Goal: Task Accomplishment & Management: Manage account settings

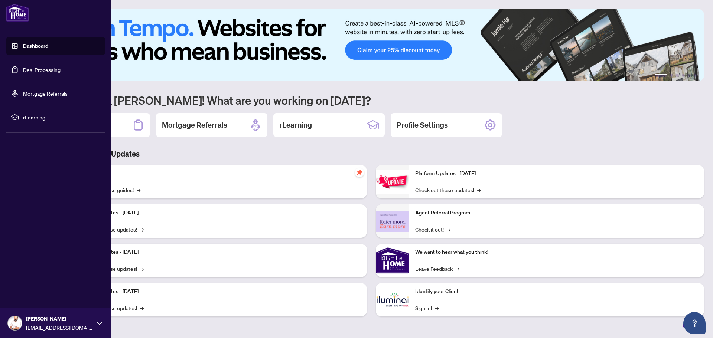
click at [35, 68] on link "Deal Processing" at bounding box center [42, 70] width 38 height 7
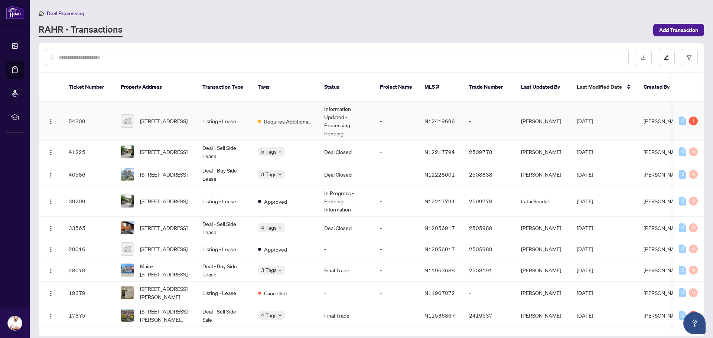
click at [646, 112] on td "[PERSON_NAME]" at bounding box center [664, 121] width 52 height 39
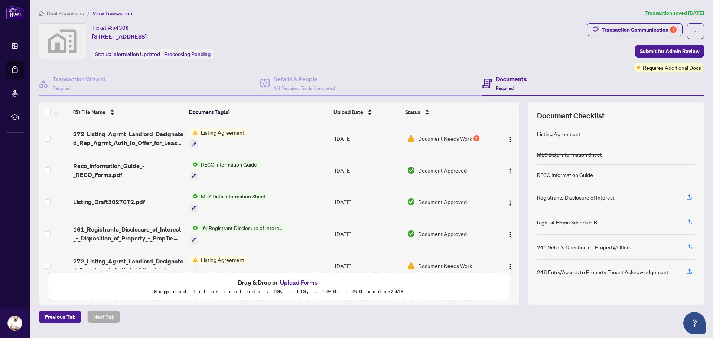
click at [135, 138] on span "272_Listing_Agrmt_Landlord_Designated_Rep_Agrmt_Auth_to_Offer_for_Lease_-_PropT…" at bounding box center [128, 139] width 110 height 18
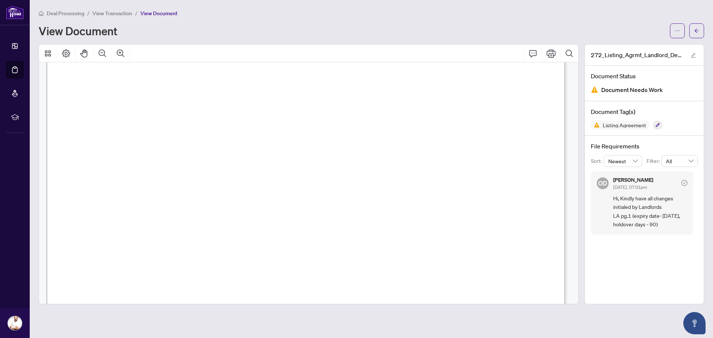
scroll to position [111, 0]
click at [611, 89] on span "Document Needs Work" at bounding box center [633, 90] width 62 height 10
click at [610, 111] on h4 "Document Tag(s)" at bounding box center [644, 111] width 107 height 9
click at [610, 124] on span "Listing Agreement" at bounding box center [624, 125] width 49 height 5
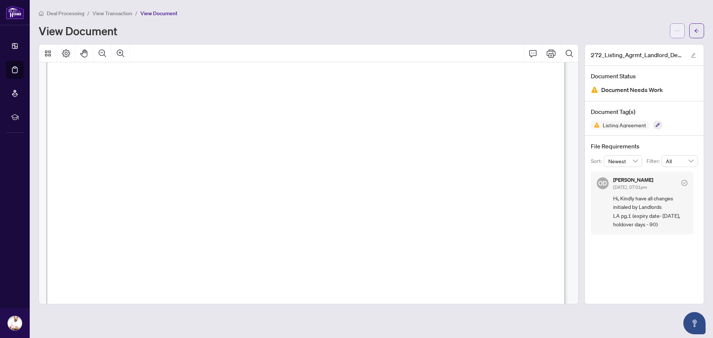
click at [675, 31] on icon "ellipsis" at bounding box center [677, 30] width 5 height 5
click at [636, 46] on span "Download" at bounding box center [651, 47] width 56 height 8
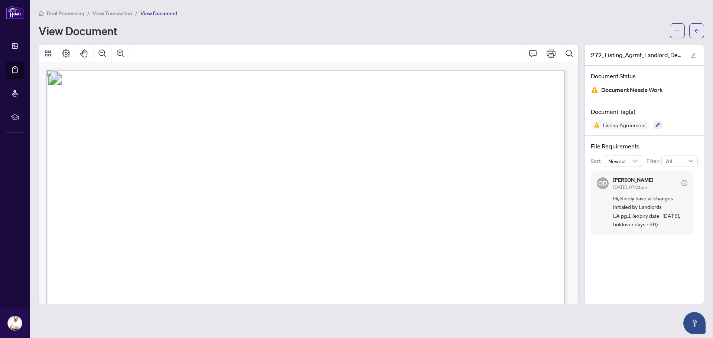
click at [706, 28] on main "Deal Processing / View Transaction / View Document View Document 272_Listing_Ag…" at bounding box center [372, 169] width 684 height 338
click at [704, 28] on button "button" at bounding box center [697, 30] width 15 height 15
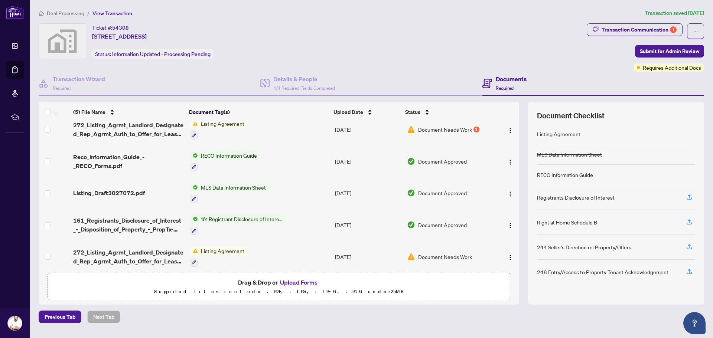
scroll to position [12, 0]
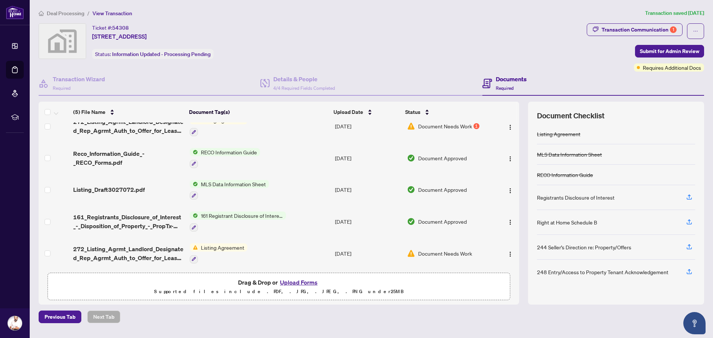
click at [225, 214] on span "161 Registrant Disclosure of Interest - Disposition ofProperty" at bounding box center [242, 216] width 88 height 8
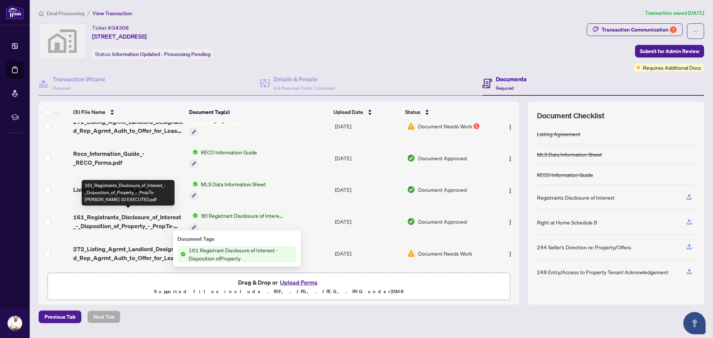
click at [155, 218] on span "161_Registrants_Disclosure_of_Interest_-_Disposition_of_Property_-_PropTx-[PERS…" at bounding box center [128, 222] width 110 height 18
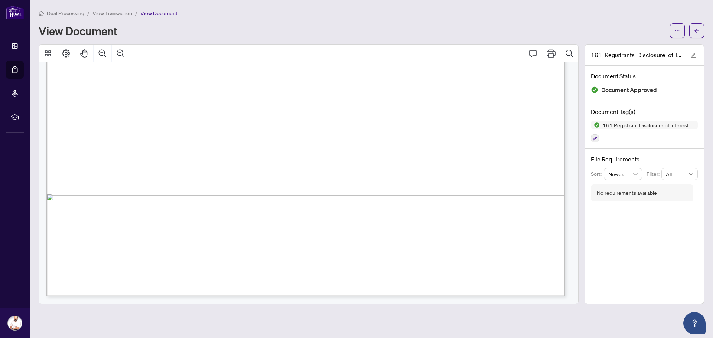
scroll to position [296, 0]
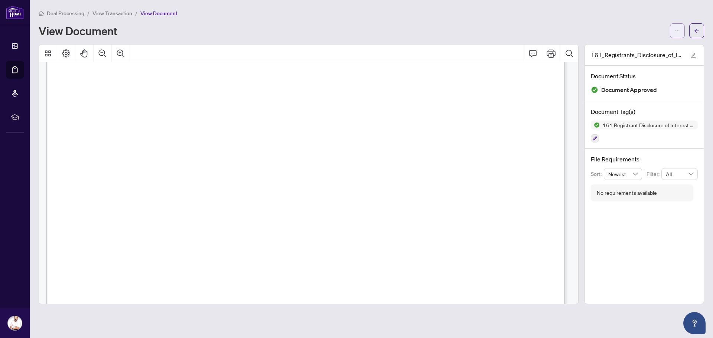
click at [682, 32] on button "button" at bounding box center [677, 30] width 15 height 15
click at [636, 45] on span "Download" at bounding box center [651, 47] width 56 height 8
click at [697, 30] on icon "arrow-left" at bounding box center [697, 31] width 4 height 4
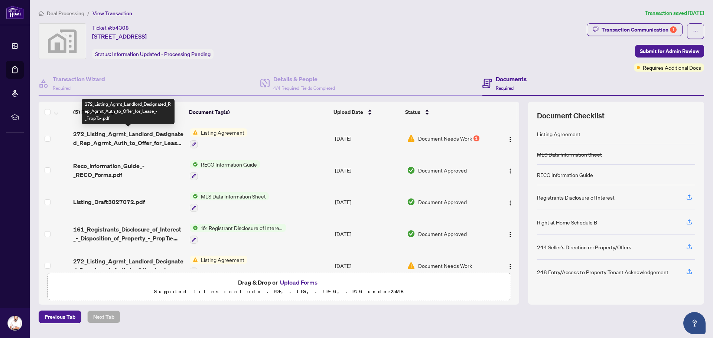
click at [141, 135] on span "272_Listing_Agrmt_Landlord_Designated_Rep_Agrmt_Auth_to_Offer_for_Lease_-_PropT…" at bounding box center [128, 139] width 110 height 18
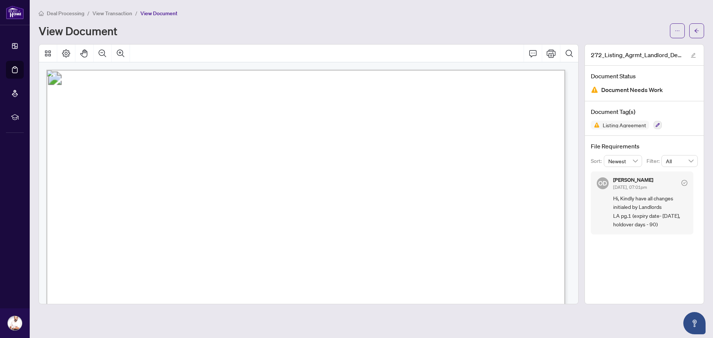
click at [625, 123] on span "Listing Agreement" at bounding box center [624, 125] width 49 height 5
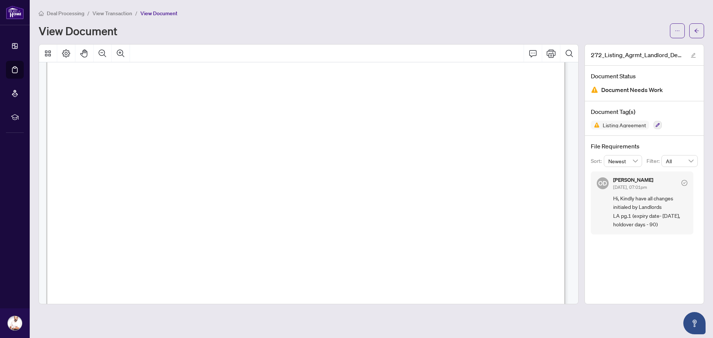
scroll to position [74, 0]
